Goal: Find specific page/section: Find specific page/section

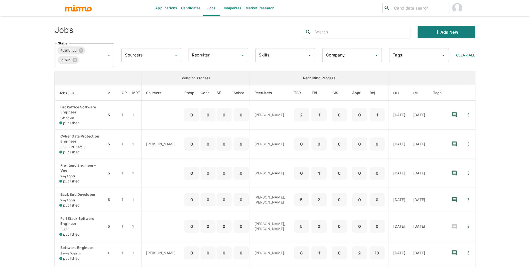
click at [359, 57] on input "Company" at bounding box center [349, 55] width 48 height 10
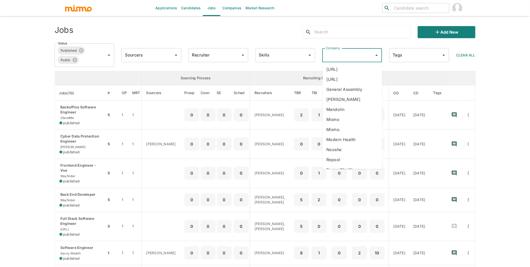
scroll to position [74, 0]
click at [348, 147] on li "Starsling" at bounding box center [353, 152] width 60 height 10
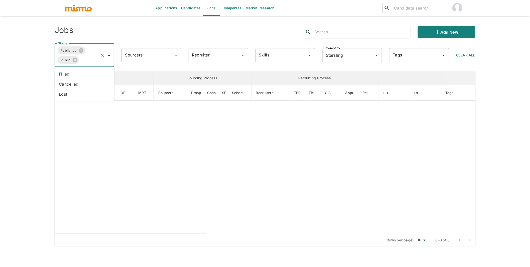
click at [87, 58] on input "Status" at bounding box center [89, 60] width 19 height 10
click at [76, 74] on li "Filled" at bounding box center [85, 74] width 60 height 10
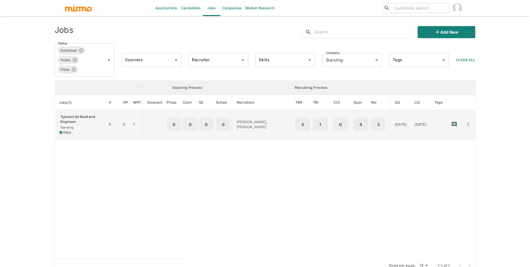
click at [85, 116] on p "Typescript Backend Engineer" at bounding box center [81, 119] width 44 height 10
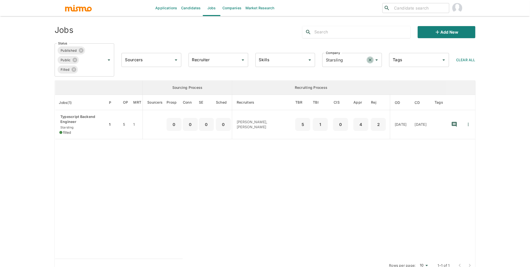
click at [370, 60] on icon "Clear" at bounding box center [370, 59] width 3 height 3
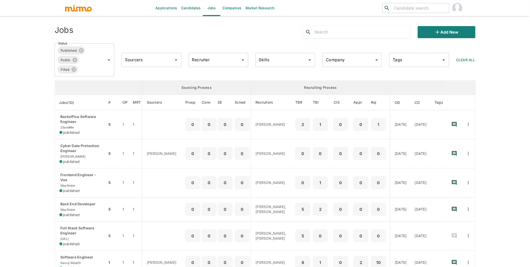
drag, startPoint x: 73, startPoint y: 68, endPoint x: 77, endPoint y: 68, distance: 3.8
click at [73, 68] on icon at bounding box center [73, 69] width 5 height 5
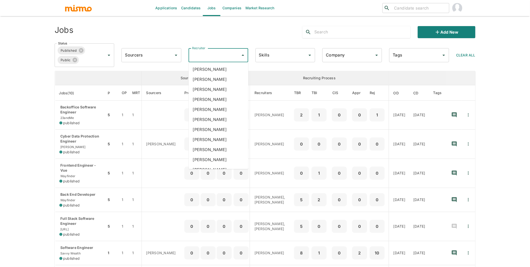
click at [216, 56] on input "Recruiter" at bounding box center [215, 55] width 48 height 10
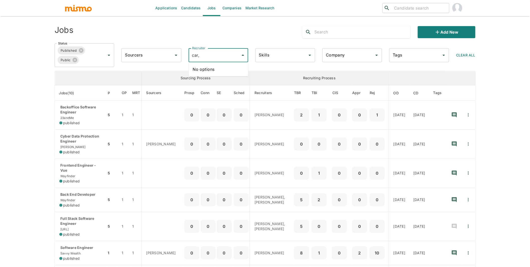
type input "car"
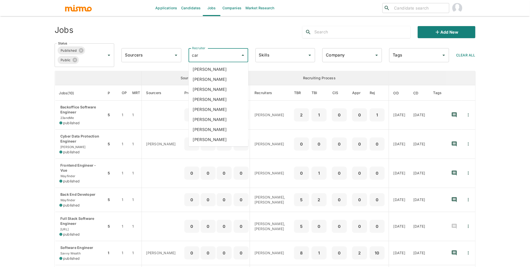
click at [212, 102] on li "[PERSON_NAME]" at bounding box center [219, 99] width 60 height 10
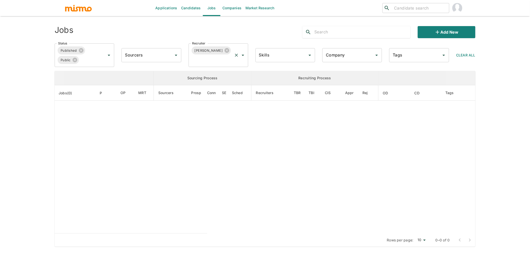
click at [223, 58] on input "Recruiter" at bounding box center [211, 60] width 41 height 10
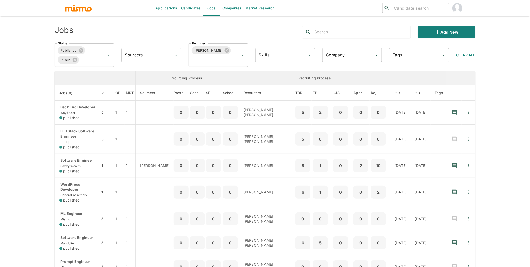
click at [223, 58] on input "Recruiter" at bounding box center [211, 60] width 41 height 10
type input "luja"
click at [216, 73] on li "[PERSON_NAME]" at bounding box center [219, 74] width 60 height 10
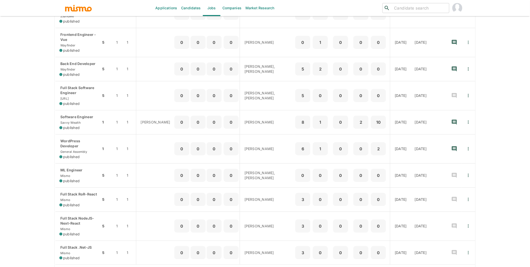
scroll to position [131, 0]
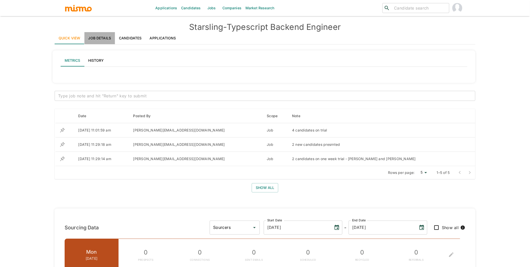
click at [106, 41] on link "Job Details" at bounding box center [99, 38] width 31 height 12
